Goal: Complete application form: Complete application form

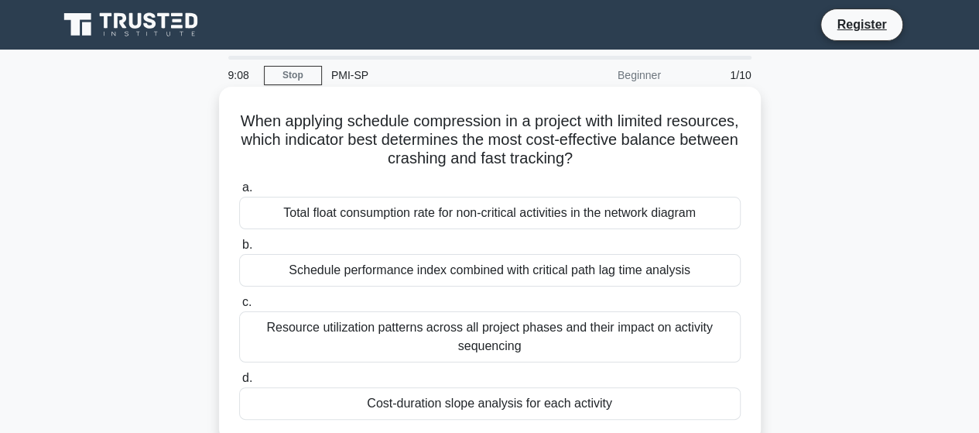
scroll to position [103, 0]
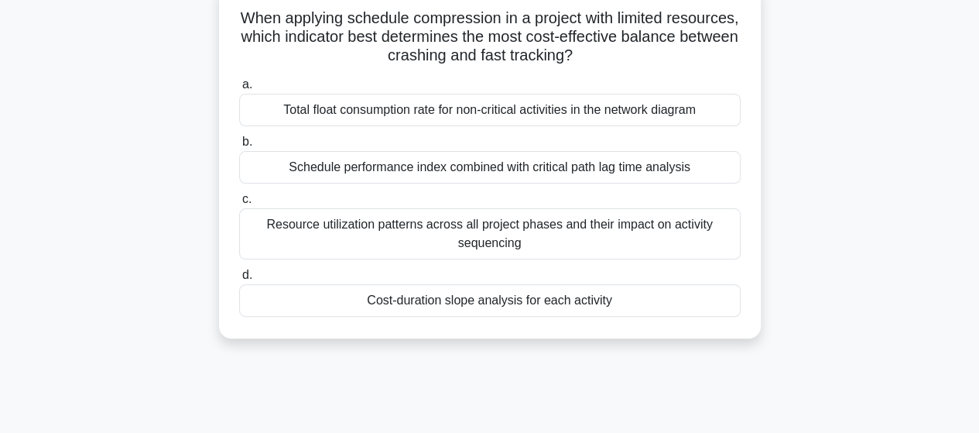
click at [454, 172] on div "Schedule performance index combined with critical path lag time analysis" at bounding box center [490, 167] width 502 height 33
click at [239, 147] on input "b. Schedule performance index combined with critical path lag time analysis" at bounding box center [239, 142] width 0 height 10
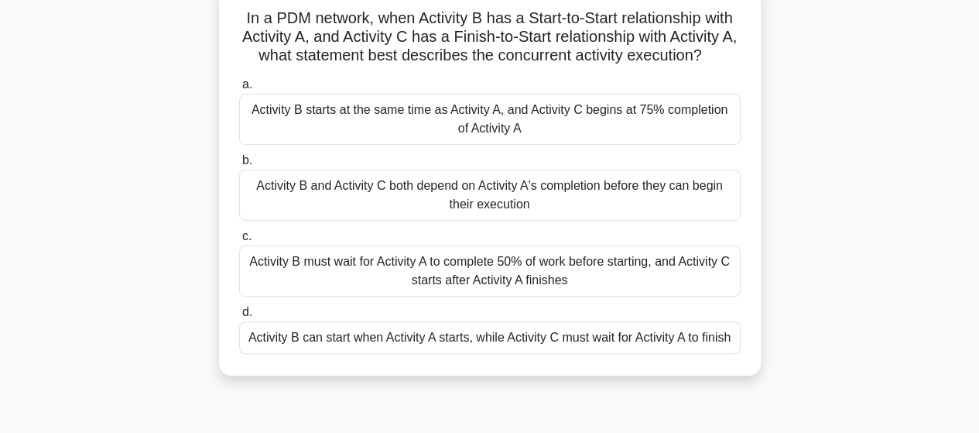
click at [583, 341] on div "Activity B can start when Activity A starts, while Activity C must wait for Act…" at bounding box center [490, 337] width 502 height 33
click at [239, 317] on input "d. Activity B can start when Activity A starts, while Activity C must wait for …" at bounding box center [239, 312] width 0 height 10
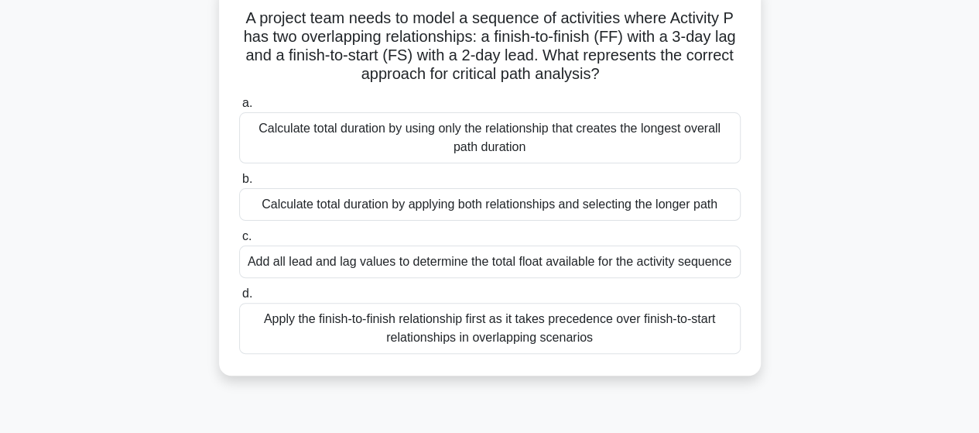
click at [520, 323] on div "Apply the finish-to-finish relationship first as it takes precedence over finis…" at bounding box center [490, 328] width 502 height 51
click at [239, 299] on input "d. Apply the finish-to-finish relationship first as it takes precedence over fi…" at bounding box center [239, 294] width 0 height 10
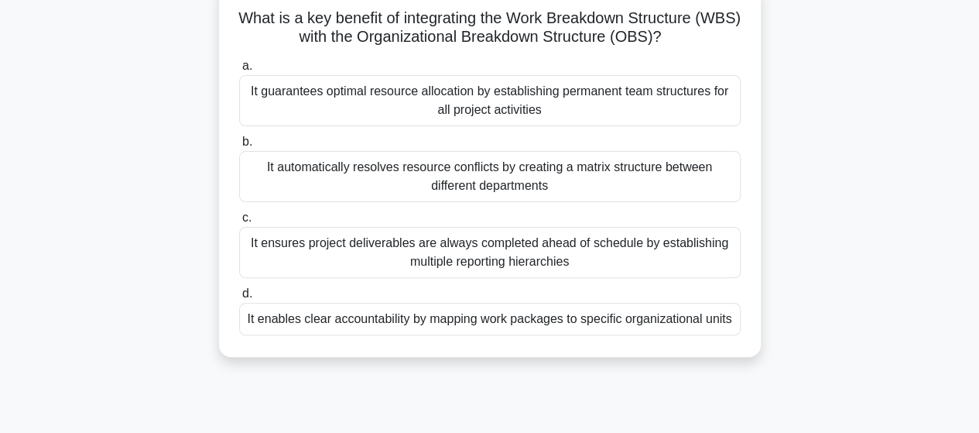
click at [502, 321] on div "It enables clear accountability by mapping work packages to specific organizati…" at bounding box center [490, 319] width 502 height 33
click at [239, 299] on input "d. It enables clear accountability by mapping work packages to specific organiz…" at bounding box center [239, 294] width 0 height 10
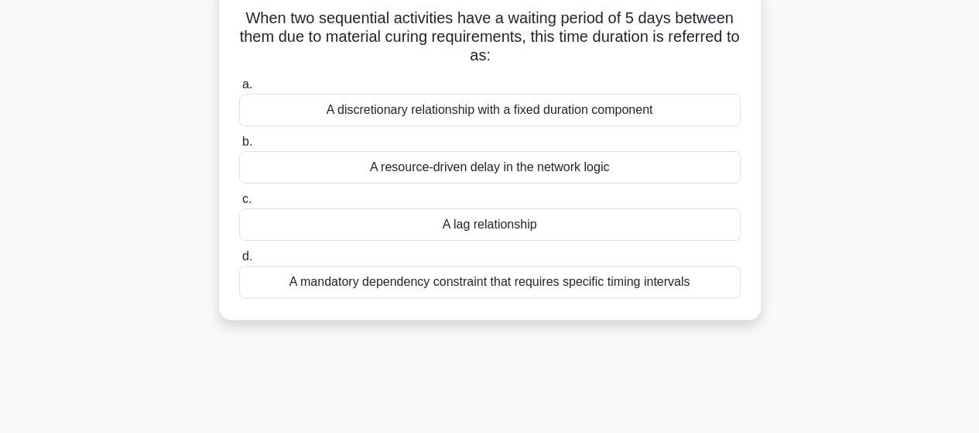
click at [497, 224] on div "A lag relationship" at bounding box center [490, 224] width 502 height 33
click at [239, 204] on input "c. A lag relationship" at bounding box center [239, 199] width 0 height 10
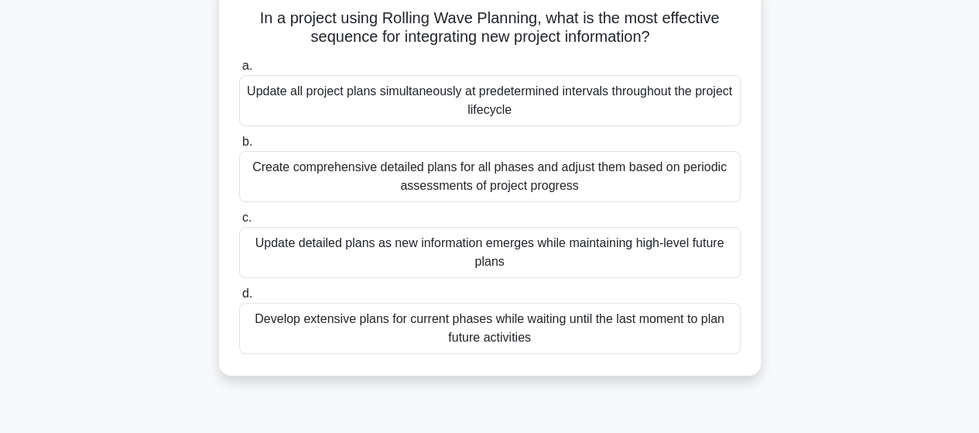
click at [518, 324] on div "Develop extensive plans for current phases while waiting until the last moment …" at bounding box center [490, 328] width 502 height 51
click at [239, 299] on input "d. Develop extensive plans for current phases while waiting until the last mome…" at bounding box center [239, 294] width 0 height 10
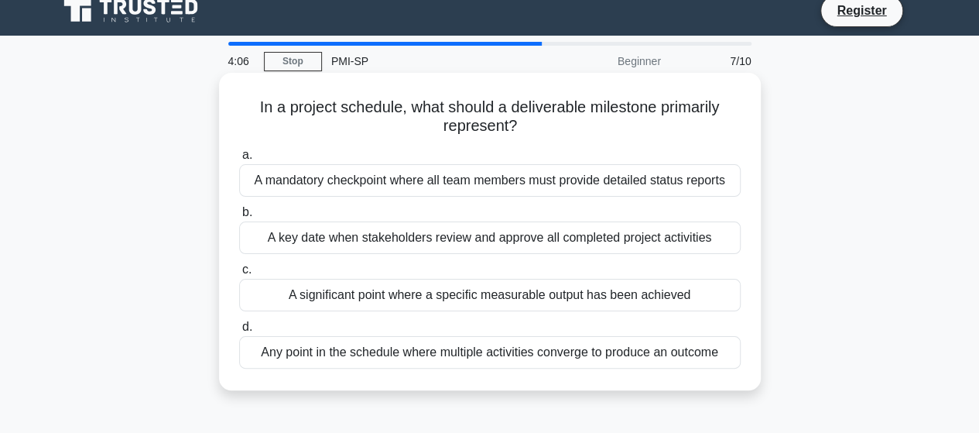
scroll to position [0, 0]
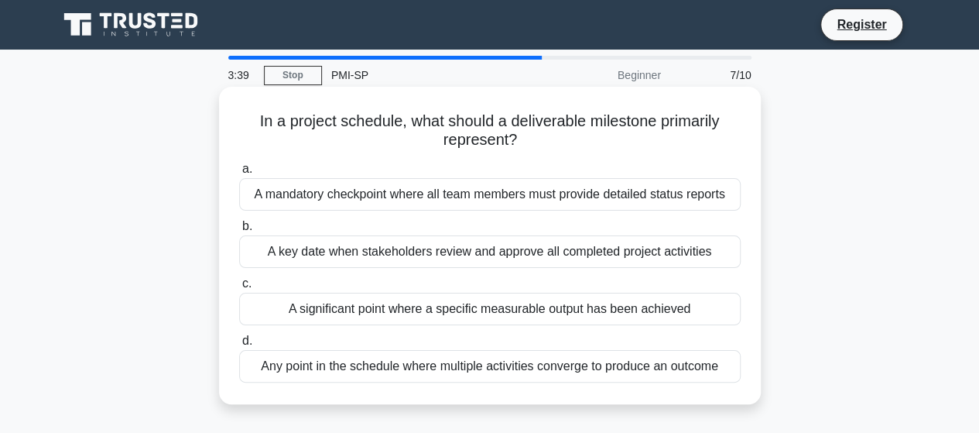
click at [543, 317] on div "A significant point where a specific measurable output has been achieved" at bounding box center [490, 309] width 502 height 33
click at [239, 289] on input "c. A significant point where a specific measurable output has been achieved" at bounding box center [239, 284] width 0 height 10
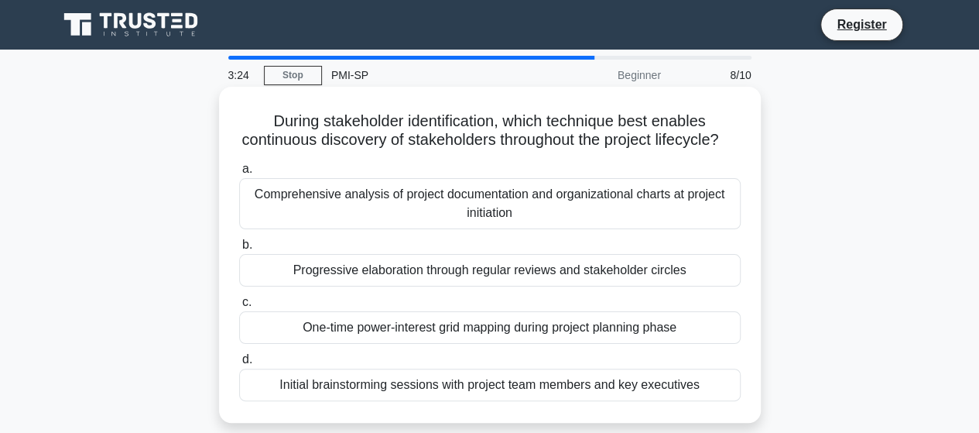
scroll to position [103, 0]
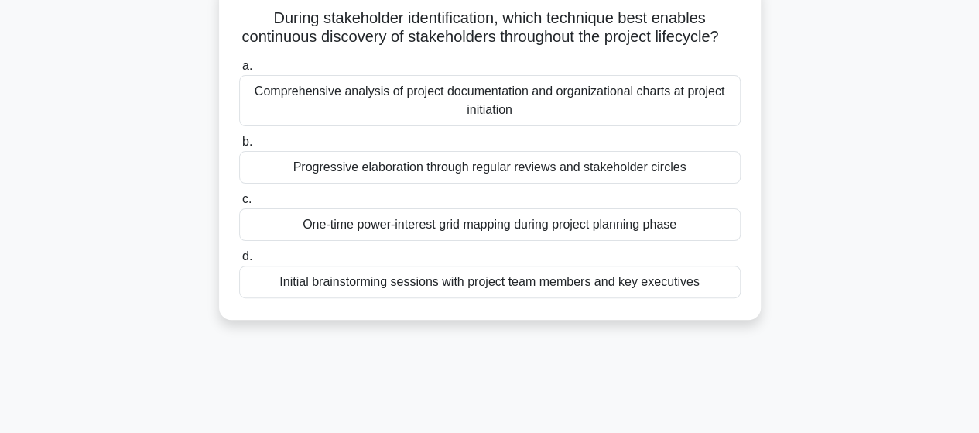
click at [452, 183] on div "Progressive elaboration through regular reviews and stakeholder circles" at bounding box center [490, 167] width 502 height 33
click at [239, 147] on input "b. Progressive elaboration through regular reviews and stakeholder circles" at bounding box center [239, 142] width 0 height 10
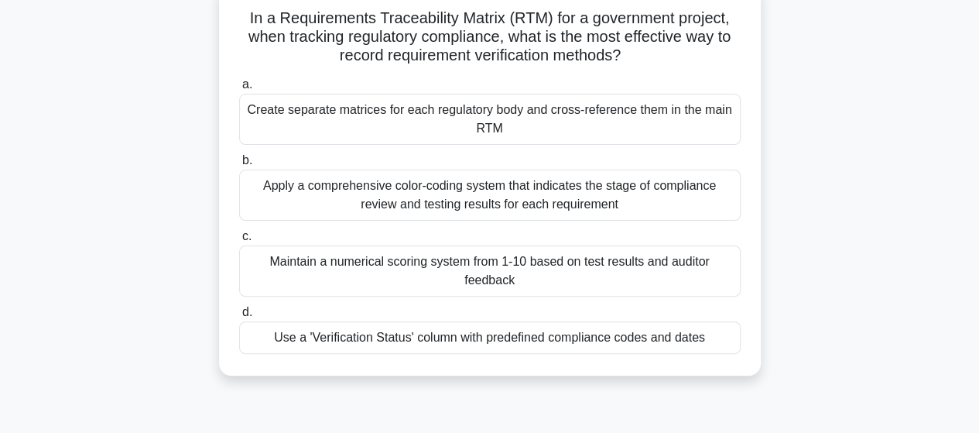
click at [451, 199] on div "Apply a comprehensive color-coding system that indicates the stage of complianc…" at bounding box center [490, 195] width 502 height 51
click at [239, 166] on input "b. Apply a comprehensive color-coding system that indicates the stage of compli…" at bounding box center [239, 161] width 0 height 10
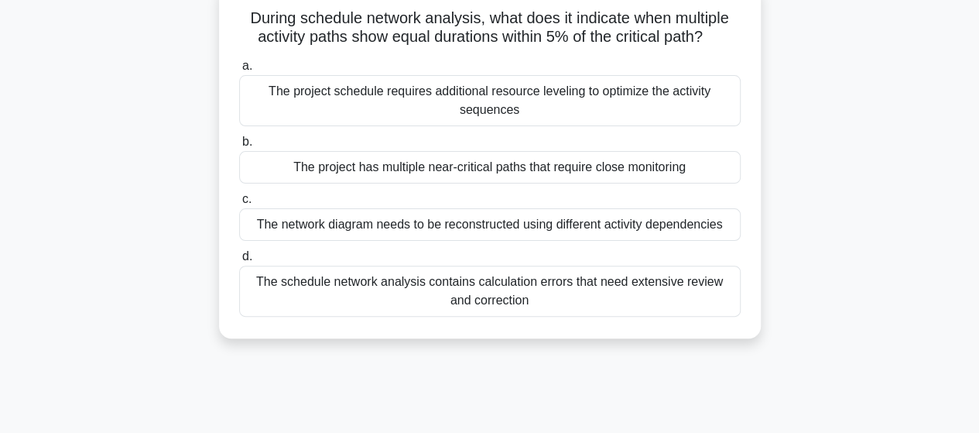
click at [561, 280] on div "The schedule network analysis contains calculation errors that need extensive r…" at bounding box center [490, 291] width 502 height 51
click at [239, 262] on input "d. The schedule network analysis contains calculation errors that need extensiv…" at bounding box center [239, 257] width 0 height 10
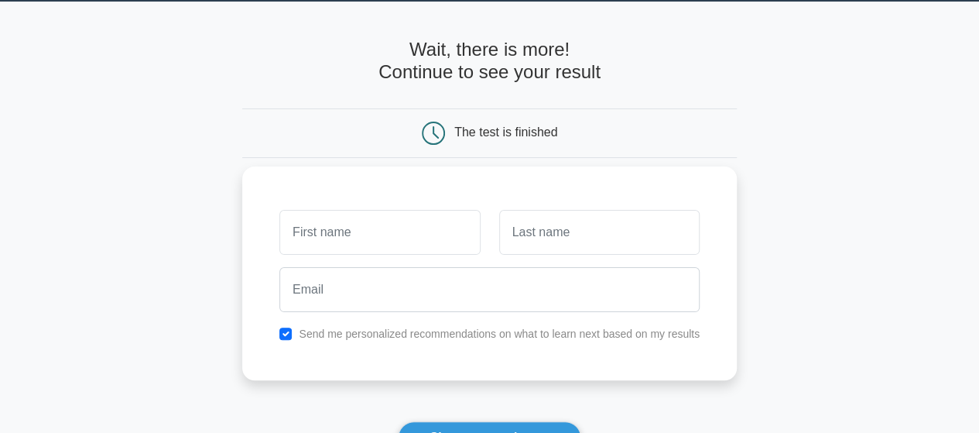
scroll to position [103, 0]
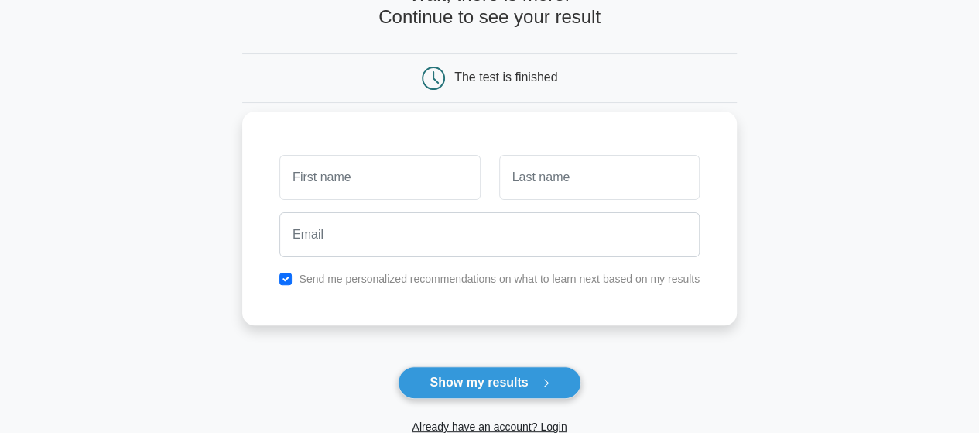
click at [396, 173] on input "text" at bounding box center [379, 177] width 201 height 45
type input "Taimur"
click at [518, 170] on input "text" at bounding box center [599, 177] width 201 height 45
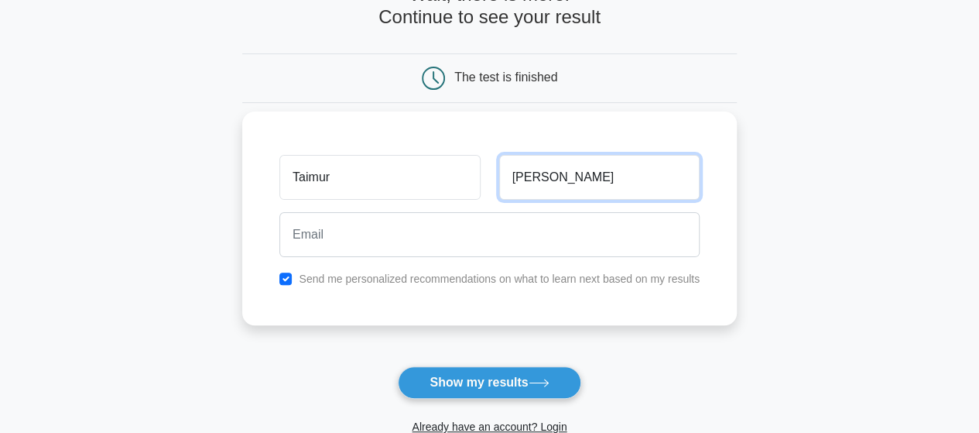
type input "[PERSON_NAME]"
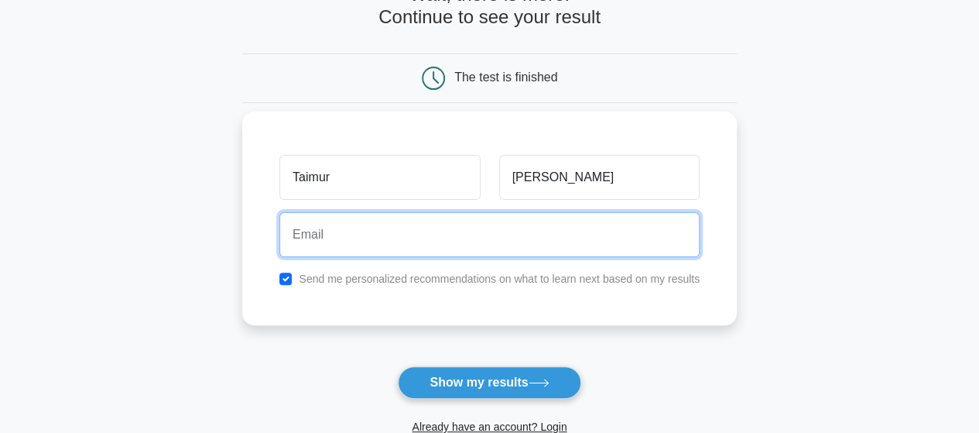
click at [503, 241] on input "email" at bounding box center [489, 234] width 420 height 45
type input "[EMAIL_ADDRESS][DOMAIN_NAME]"
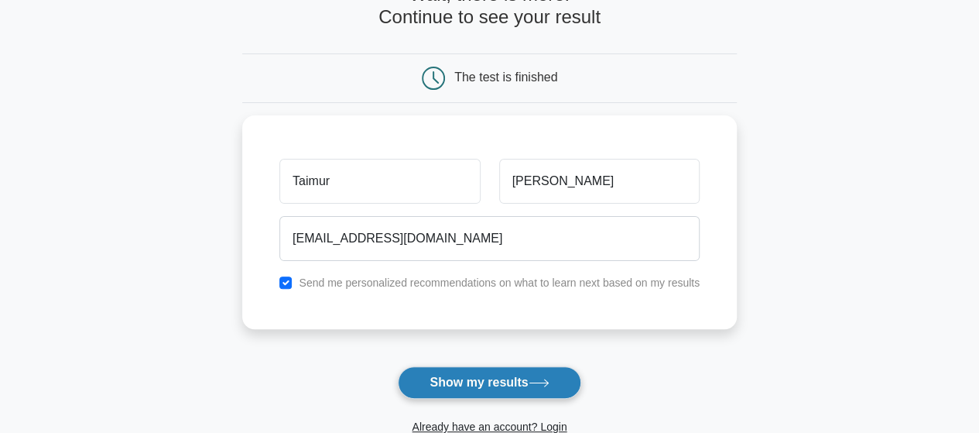
click at [489, 377] on button "Show my results" at bounding box center [489, 382] width 183 height 33
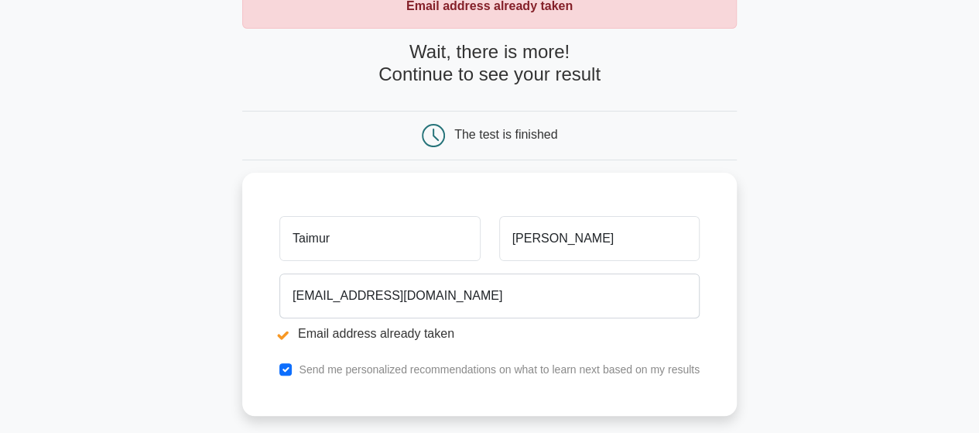
scroll to position [206, 0]
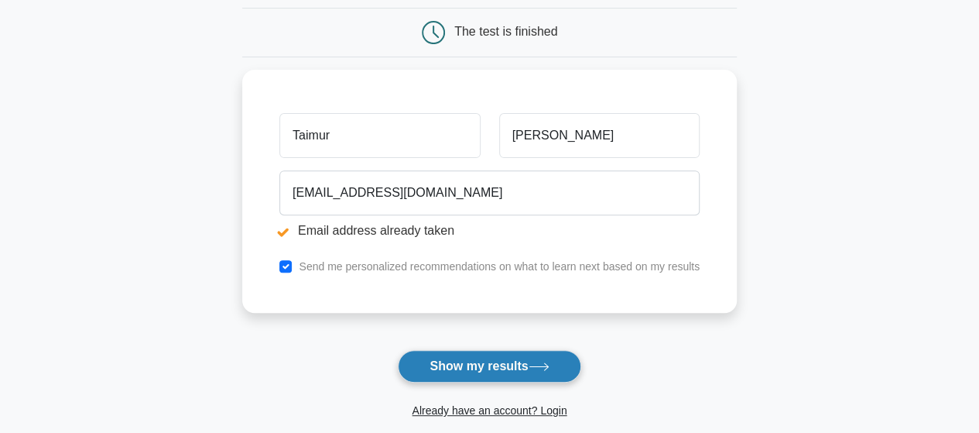
click at [526, 367] on button "Show my results" at bounding box center [489, 366] width 183 height 33
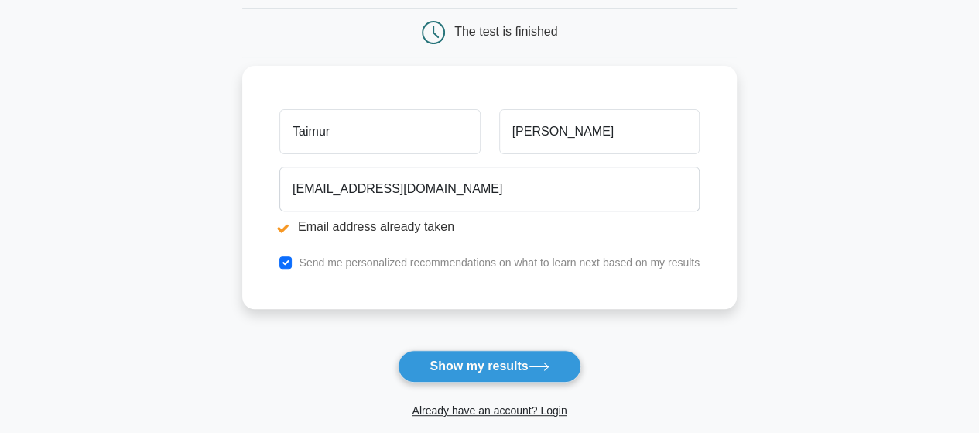
click at [361, 127] on input "Taimur" at bounding box center [379, 131] width 201 height 45
drag, startPoint x: 300, startPoint y: 128, endPoint x: 281, endPoint y: 126, distance: 19.4
click at [281, 126] on input "Taimur" at bounding box center [379, 131] width 201 height 45
type input "Tamthon"
drag, startPoint x: 341, startPoint y: 129, endPoint x: 258, endPoint y: 134, distance: 83.7
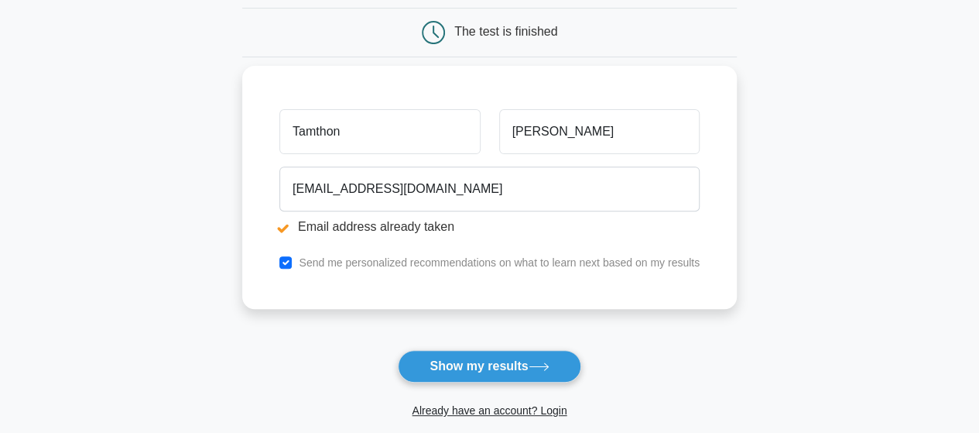
click at [258, 134] on div "Tamthon Hassan engrhassan1994@gmail.com Email address already taken Send me per…" at bounding box center [489, 187] width 495 height 243
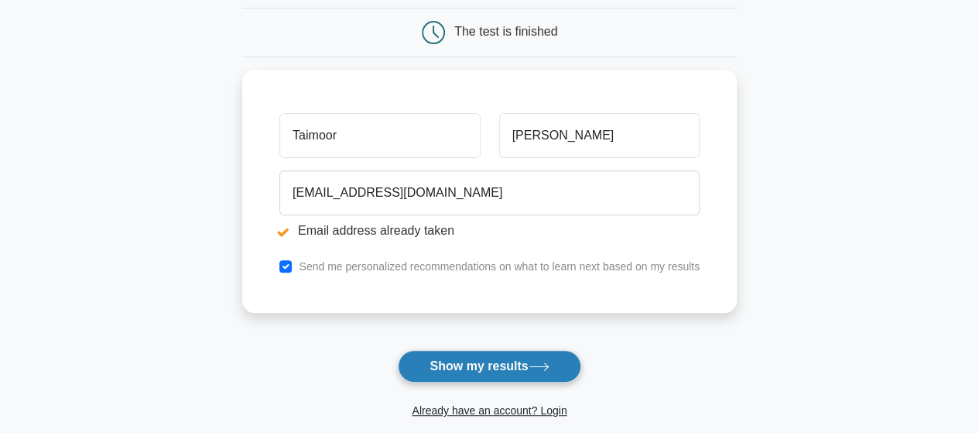
type input "Taimoor"
click at [482, 354] on button "Show my results" at bounding box center [489, 366] width 183 height 33
